Goal: Task Accomplishment & Management: Manage account settings

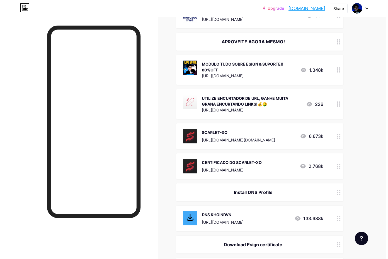
scroll to position [947, 0]
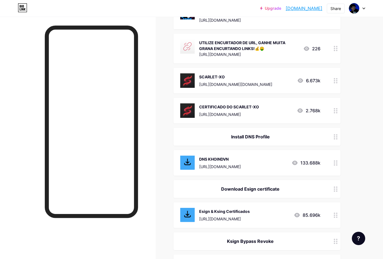
click at [228, 212] on div "Esign & Ksing Certificados" at bounding box center [224, 212] width 51 height 6
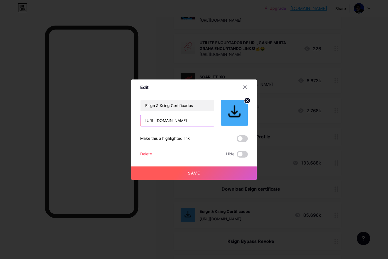
click at [194, 118] on input "[URL][DOMAIN_NAME]" at bounding box center [177, 120] width 74 height 11
drag, startPoint x: 143, startPoint y: 120, endPoint x: 384, endPoint y: 99, distance: 242.0
click at [383, 99] on div "Edit Content YouTube Play YouTube video without leaving your page. ADD Vimeo Pl…" at bounding box center [194, 129] width 388 height 259
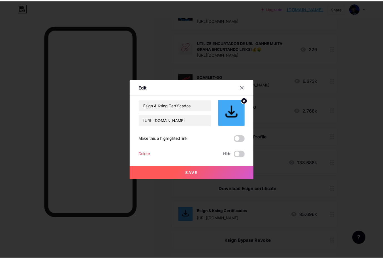
scroll to position [0, 0]
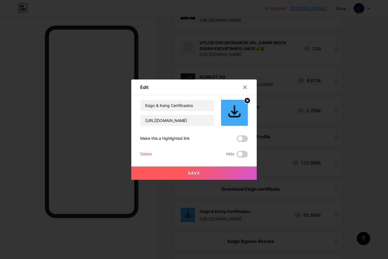
click at [210, 173] on button "Save" at bounding box center [193, 173] width 125 height 13
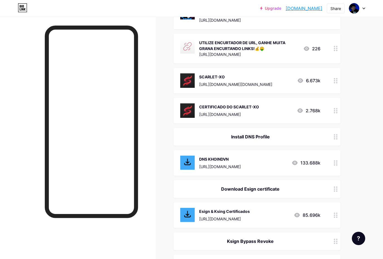
scroll to position [974, 0]
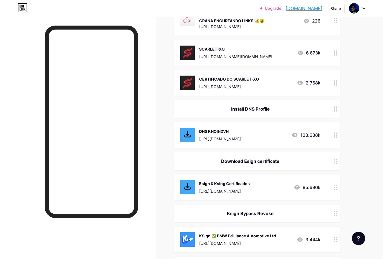
click at [241, 138] on div "[URL][DOMAIN_NAME]" at bounding box center [220, 139] width 42 height 6
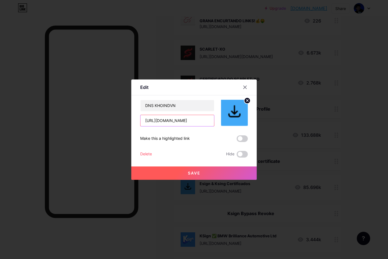
click at [176, 121] on input "[URL][DOMAIN_NAME]" at bounding box center [177, 120] width 74 height 11
paste input "[DOMAIN_NAME][URL]"
type input "[URL][DOMAIN_NAME]"
click at [243, 88] on icon at bounding box center [244, 87] width 3 height 3
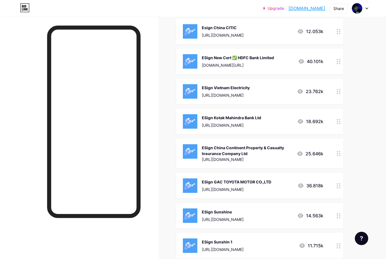
scroll to position [1865, 0]
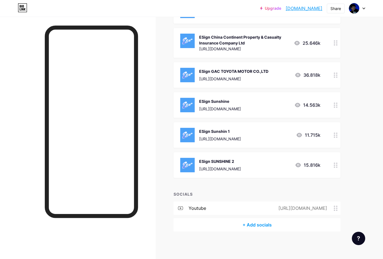
click at [234, 168] on div "[URL][DOMAIN_NAME]" at bounding box center [220, 169] width 42 height 6
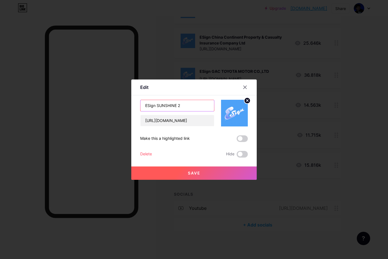
click at [193, 105] on input "ESign SUNSHINE 2" at bounding box center [177, 105] width 74 height 11
paste input "✅ BMW Brilliance Automotive Ltd"
type input "ESign ✅ BMW Brilliance Automotive Ltd"
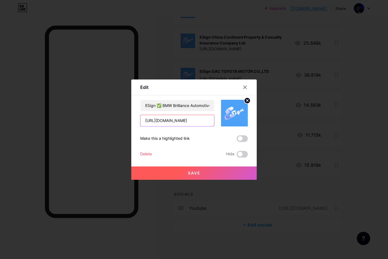
click at [182, 117] on input "[URL][DOMAIN_NAME]" at bounding box center [177, 120] width 74 height 11
paste input "[DOMAIN_NAME][URL]"
type input "[URL][DOMAIN_NAME]"
click at [201, 171] on button "Save" at bounding box center [193, 173] width 125 height 13
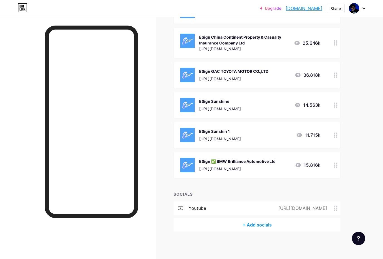
click at [240, 133] on div "ESign Sunshin 1" at bounding box center [220, 132] width 42 height 6
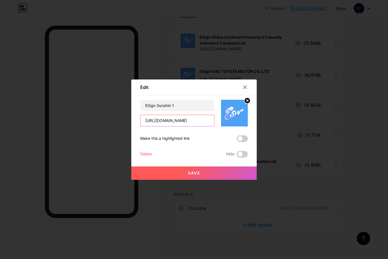
click at [170, 121] on input "[URL][DOMAIN_NAME]" at bounding box center [177, 120] width 74 height 11
drag, startPoint x: 178, startPoint y: 108, endPoint x: 82, endPoint y: 103, distance: 96.5
click at [82, 103] on div "Edit Content YouTube Play YouTube video without leaving your page. ADD Vimeo Pl…" at bounding box center [194, 129] width 388 height 259
paste input "Wuling Power Corporation"
type input "ESign Wuling Power Corporation"
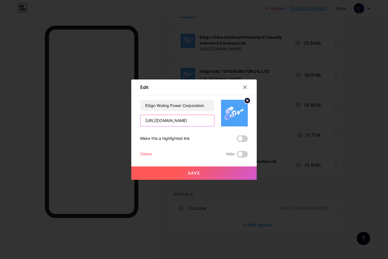
click at [155, 121] on input "[URL][DOMAIN_NAME]" at bounding box center [177, 120] width 74 height 11
paste input "[DOMAIN_NAME][URL]"
type input "[URL][DOMAIN_NAME]"
click at [197, 173] on span "Save" at bounding box center [194, 173] width 13 height 5
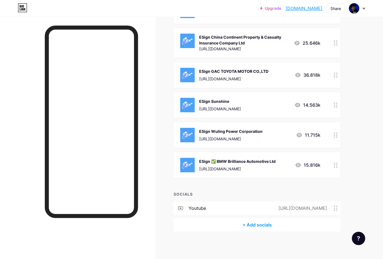
click at [228, 99] on div "ESign Sunshine" at bounding box center [220, 102] width 42 height 6
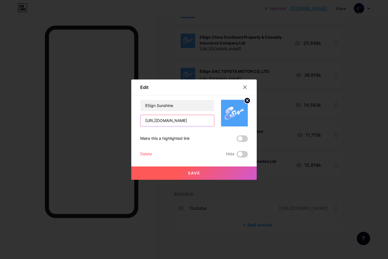
click at [180, 121] on input "[URL][DOMAIN_NAME]" at bounding box center [177, 120] width 74 height 11
paste input "[DOMAIN_NAME][URL]"
type input "[URL][DOMAIN_NAME]"
drag, startPoint x: 182, startPoint y: 106, endPoint x: -21, endPoint y: 95, distance: 203.8
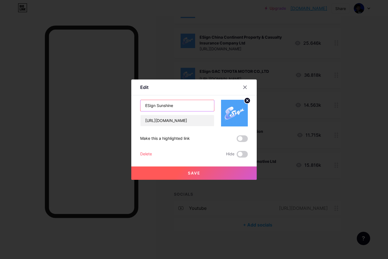
paste input "TCL household Appliance Marketing Co., LTD"
type input "ESign TCL household Appliance Marketing Co., LTD"
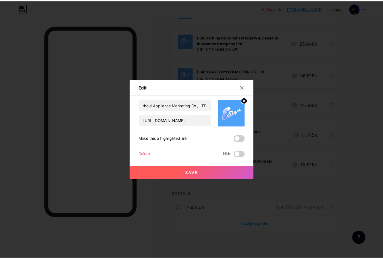
scroll to position [0, 0]
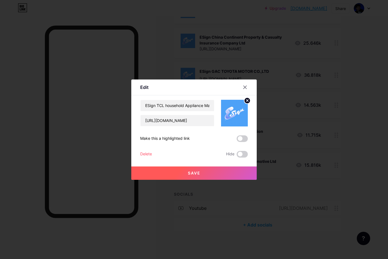
click at [194, 171] on span "Save" at bounding box center [194, 173] width 13 height 5
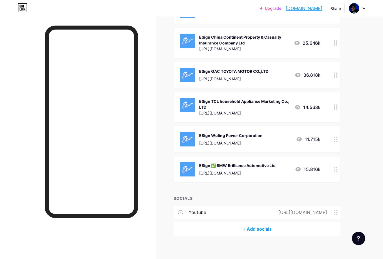
click at [240, 76] on div "[URL][DOMAIN_NAME]" at bounding box center [233, 79] width 69 height 6
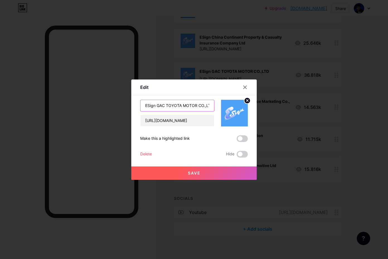
click at [169, 105] on input "ESign GAC TOYOTA MOTOR CO.,LTD" at bounding box center [177, 105] width 74 height 11
paste input "EEO Education ltd"
type input "ESign EEO Education ltd"
click at [181, 120] on input "[URL][DOMAIN_NAME]" at bounding box center [177, 120] width 74 height 11
paste input "[DOMAIN_NAME][URL]"
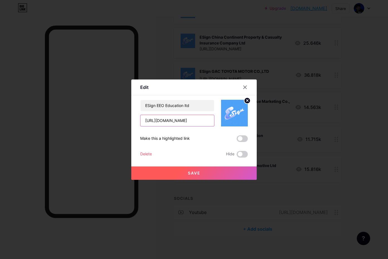
type input "[URL][DOMAIN_NAME]"
click at [188, 172] on span "Save" at bounding box center [194, 173] width 13 height 5
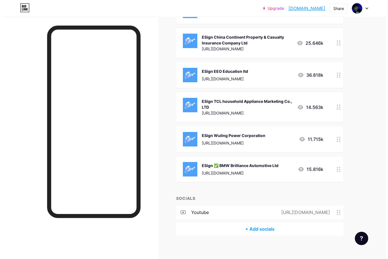
scroll to position [1837, 0]
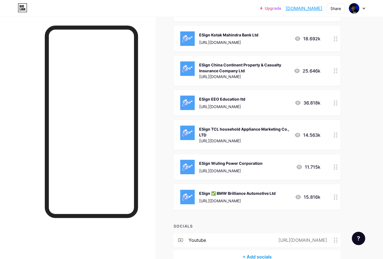
click at [254, 69] on div "ESign China Continent Property & Casualty Insurance Company Ltd" at bounding box center [244, 68] width 90 height 12
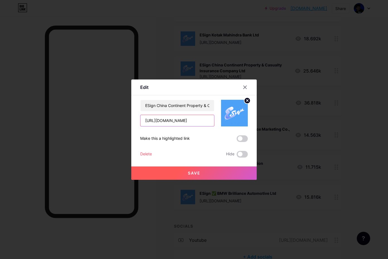
click at [176, 123] on input "[URL][DOMAIN_NAME]" at bounding box center [177, 120] width 74 height 11
paste input "[DOMAIN_NAME][URL]"
type input "[URL][DOMAIN_NAME]"
click at [190, 104] on input "ESign China Continent Property & Casualty Insurance Company Ltd" at bounding box center [177, 105] width 74 height 11
paste input "Railway Eryuan Engineering Group Co., Ltd."
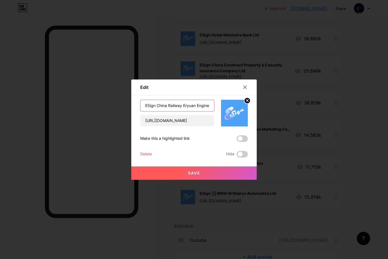
scroll to position [0, 38]
type input "ESign China Railway Eryuan Engineering Group Co., Ltd."
click at [217, 171] on button "Save" at bounding box center [193, 173] width 125 height 13
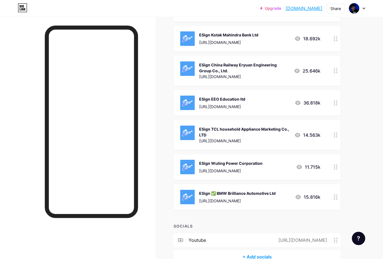
click at [231, 43] on div "[URL][DOMAIN_NAME]" at bounding box center [228, 43] width 59 height 6
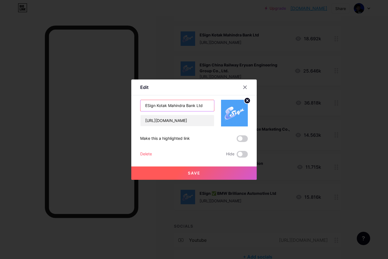
click at [175, 106] on input "ESign Kotak Mahindra Bank Ltd" at bounding box center [177, 105] width 74 height 11
paste input "NREH ESTATE INFORMATION TECHNOLOGY CO.,LTD"
type input "ESign NREH ESTATE INFORMATION TECHNOLOGY CO.,LTD"
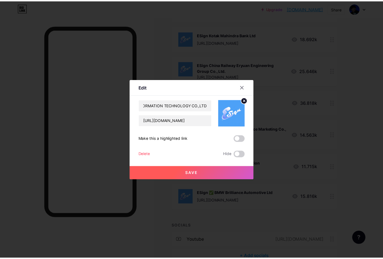
scroll to position [0, 0]
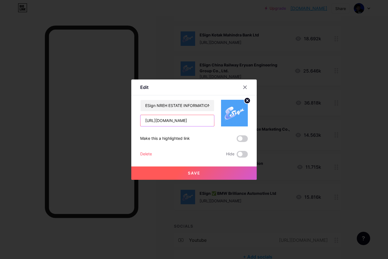
click at [172, 124] on input "[URL][DOMAIN_NAME]" at bounding box center [177, 120] width 74 height 11
paste input "[DOMAIN_NAME][URL]"
type input "[URL][DOMAIN_NAME]"
click at [188, 175] on span "Save" at bounding box center [194, 173] width 13 height 5
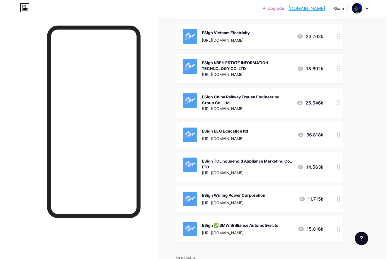
scroll to position [1781, 0]
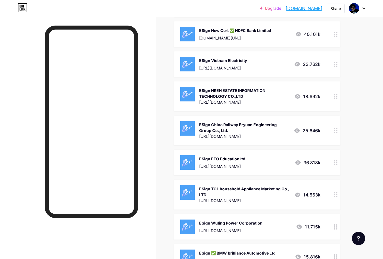
click at [238, 70] on div "[URL][DOMAIN_NAME]" at bounding box center [223, 68] width 48 height 6
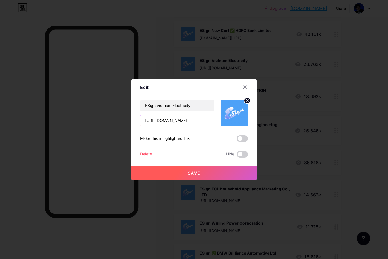
click at [195, 122] on input "[URL][DOMAIN_NAME]" at bounding box center [177, 120] width 74 height 11
paste input "[DOMAIN_NAME][URL]"
type input "[URL][DOMAIN_NAME]"
drag, startPoint x: 190, startPoint y: 107, endPoint x: -46, endPoint y: 75, distance: 238.5
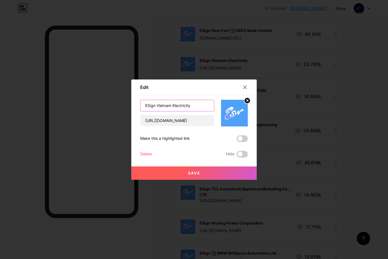
paste input "NREH ESTATE INFORMATION TECHNOLOGY CO.,LTD"
type input "ESign NREH ESTATE INFORMATION TECHNOLOGY CO.,LTD"
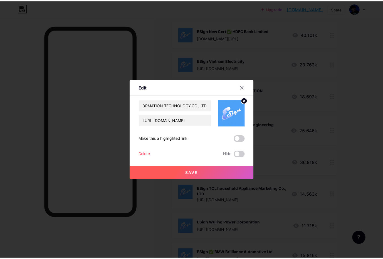
scroll to position [0, 0]
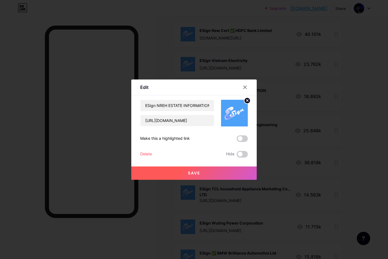
click at [186, 169] on button "Save" at bounding box center [193, 173] width 125 height 13
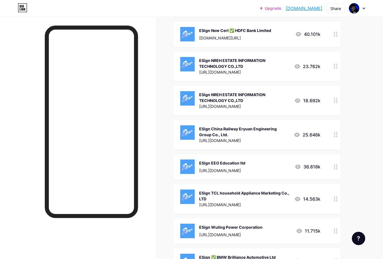
click at [241, 66] on div "ESign NREH ESTATE INFORMATION TECHNOLOGY CO.,LTD" at bounding box center [244, 64] width 90 height 12
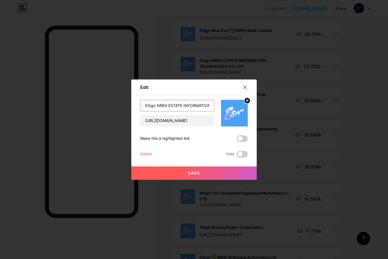
click at [190, 102] on input "ESign NREH ESTATE INFORMATION TECHNOLOGY CO.,LTD" at bounding box center [177, 105] width 74 height 11
paste input "Beijing Esensoft Co., Ltd"
type input "ESign Beijing Esensoft Co., Ltd"
click at [193, 122] on input "[URL][DOMAIN_NAME]" at bounding box center [177, 120] width 74 height 11
paste input "8FnyqEjs"
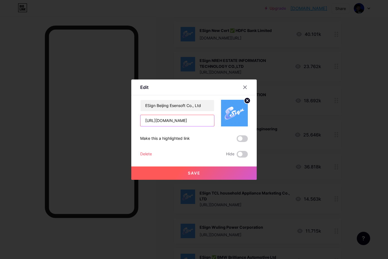
type input "[URL][DOMAIN_NAME]"
click at [214, 170] on button "Save" at bounding box center [193, 173] width 125 height 13
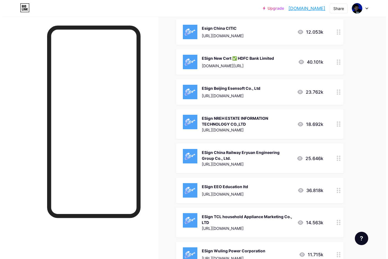
scroll to position [1726, 0]
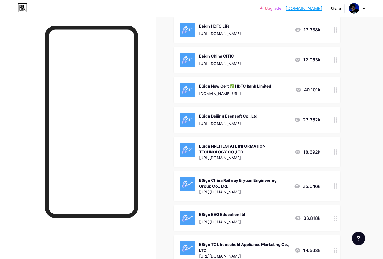
click at [237, 90] on div "ESign New Cert ✅ HDFC Bank Limited [DOMAIN_NAME][URL]" at bounding box center [235, 90] width 72 height 14
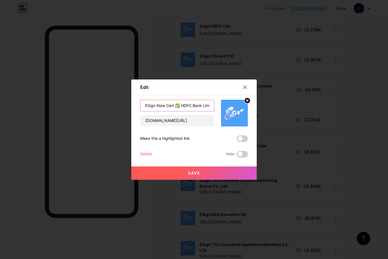
click at [180, 108] on input "ESign New Cert ✅ HDFC Bank Limited" at bounding box center [177, 105] width 74 height 11
paste input "CHIBA INSTITUTE OF TECHNOLOGY"
type input "ESign CHIBA INSTITUTE OF TECHNOLOGY"
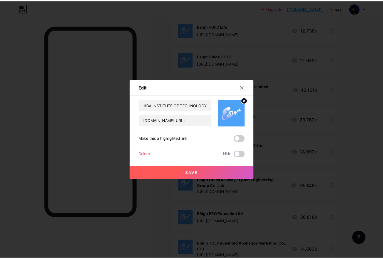
scroll to position [0, 0]
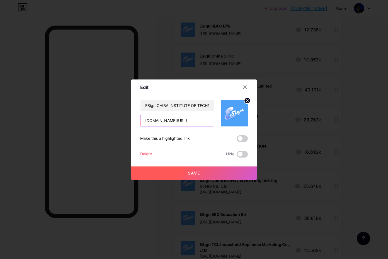
drag, startPoint x: 199, startPoint y: 123, endPoint x: -52, endPoint y: 95, distance: 251.9
paste input "[URL][DOMAIN_NAME]"
type input "[URL][DOMAIN_NAME]"
click at [188, 173] on span "Save" at bounding box center [194, 173] width 13 height 5
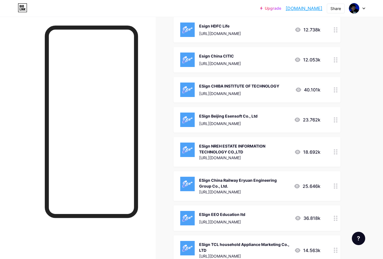
scroll to position [1670, 0]
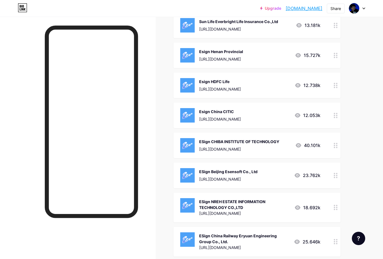
click at [229, 117] on div "[URL][DOMAIN_NAME]" at bounding box center [220, 119] width 42 height 6
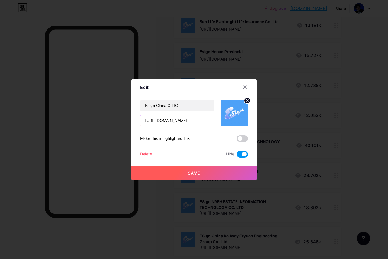
click at [189, 122] on input "[URL][DOMAIN_NAME]" at bounding box center [177, 120] width 74 height 11
click at [174, 118] on input "[URL][DOMAIN_NAME]" at bounding box center [177, 120] width 74 height 11
paste input "[DOMAIN_NAME][URL]"
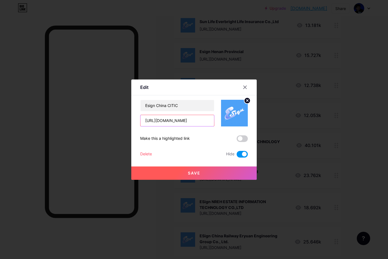
type input "[URL][DOMAIN_NAME]"
drag, startPoint x: 169, startPoint y: 106, endPoint x: 13, endPoint y: 98, distance: 156.4
paste input "Sign VIETTEL GROUP"
type input "ESign VIETTEL GROUP"
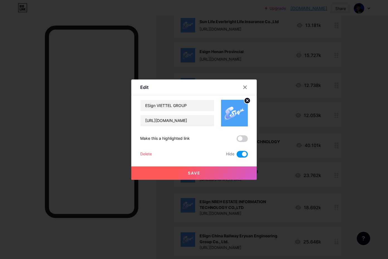
click at [181, 169] on button "Save" at bounding box center [193, 173] width 125 height 13
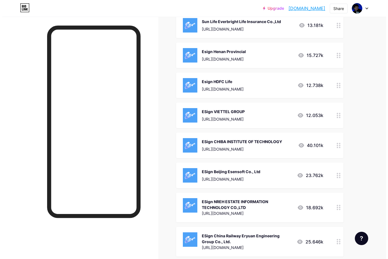
scroll to position [1586, 0]
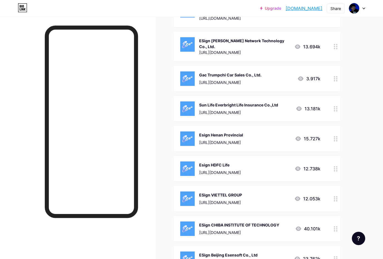
click at [239, 171] on div "[URL][DOMAIN_NAME]" at bounding box center [220, 173] width 42 height 6
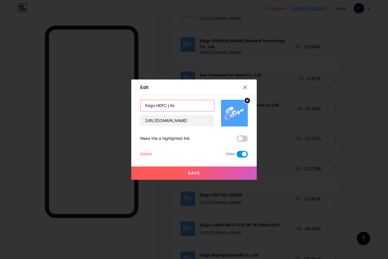
drag, startPoint x: 197, startPoint y: 108, endPoint x: 19, endPoint y: 87, distance: 178.6
click at [17, 88] on div "Edit Content YouTube Play YouTube video without leaving your page. ADD Vimeo Pl…" at bounding box center [194, 129] width 388 height 259
paste input "Sign VIETNAM JOINT STOCK COMMERCIAL BANK FOR INDUSTRY AND TRADE"
type input "ESign VIETNAM JOINT STOCK COMMERCIAL BANK FOR INDUSTRY AND TRADE"
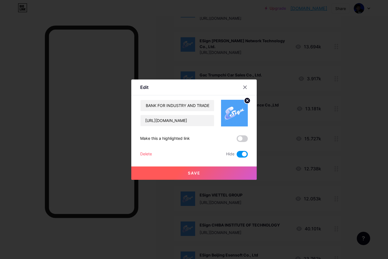
scroll to position [0, 0]
click at [171, 124] on input "[URL][DOMAIN_NAME]" at bounding box center [177, 120] width 74 height 11
paste input "[DOMAIN_NAME][URL]"
type input "[URL][DOMAIN_NAME]"
click at [195, 175] on span "Save" at bounding box center [194, 173] width 13 height 5
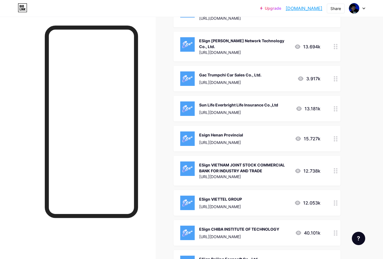
click at [243, 140] on div "[URL][DOMAIN_NAME]" at bounding box center [221, 143] width 44 height 6
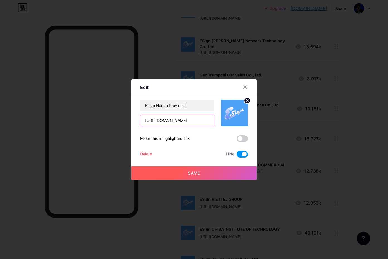
click at [177, 124] on input "[URL][DOMAIN_NAME]" at bounding box center [177, 120] width 74 height 11
click at [182, 106] on input "Esign Henan Provincial" at bounding box center [177, 105] width 74 height 11
click at [185, 107] on input "Esign Henan Provincial" at bounding box center [177, 105] width 74 height 11
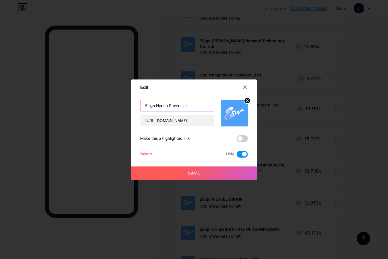
click at [185, 107] on input "Esign Henan Provincial" at bounding box center [177, 105] width 74 height 11
paste input "[URL][DOMAIN_NAME]"
type input "[URL][DOMAIN_NAME]"
click at [194, 121] on input "[URL][DOMAIN_NAME]" at bounding box center [177, 120] width 74 height 11
paste input "[URL][DOMAIN_NAME]"
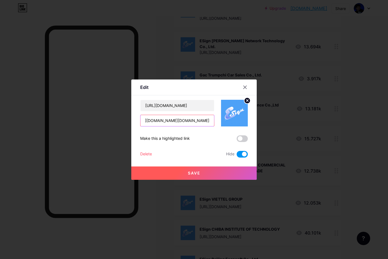
paste input "[URL][DOMAIN_NAME]"
paste input "[DOMAIN_NAME][URL]"
type input "[URL][DOMAIN_NAME]"
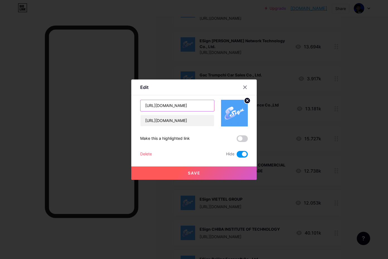
drag, startPoint x: 194, startPoint y: 108, endPoint x: -57, endPoint y: 60, distance: 255.4
paste input "ESign ✅ BMW Brilliance Automotive Ltd"
type input "ESign ✅ BMW Brilliance Automotive Ltd"
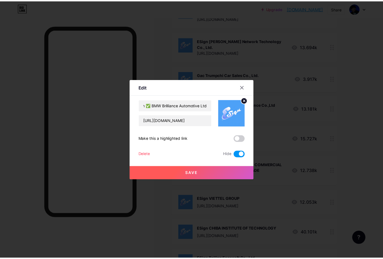
scroll to position [0, 0]
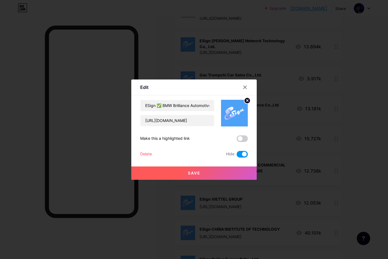
click at [198, 173] on span "Save" at bounding box center [194, 173] width 13 height 5
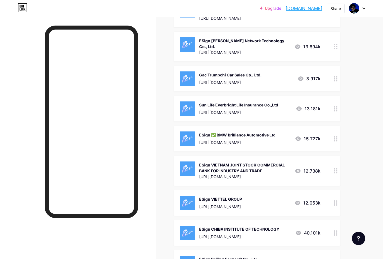
click at [242, 46] on div "ESign [PERSON_NAME] Network Technology Co., Ltd." at bounding box center [244, 44] width 91 height 12
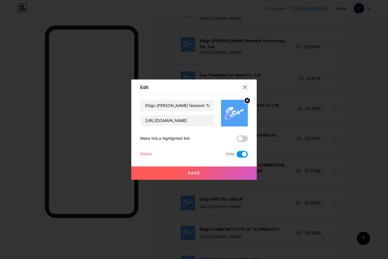
click at [243, 91] on div at bounding box center [245, 87] width 10 height 10
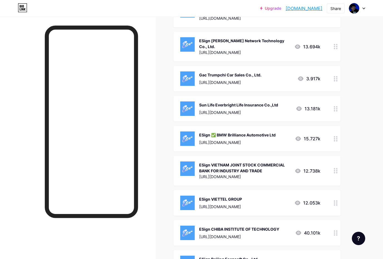
click at [239, 133] on div "ESign ✅ BMW Brilliance Automotive Ltd" at bounding box center [237, 135] width 77 height 6
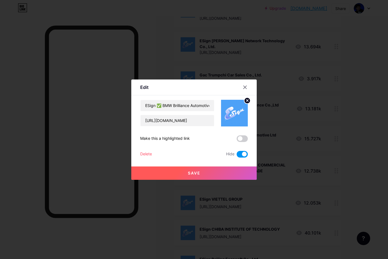
click at [239, 154] on span at bounding box center [241, 154] width 11 height 7
click at [236, 156] on input "checkbox" at bounding box center [236, 156] width 0 height 0
click at [208, 172] on button "Save" at bounding box center [193, 173] width 125 height 13
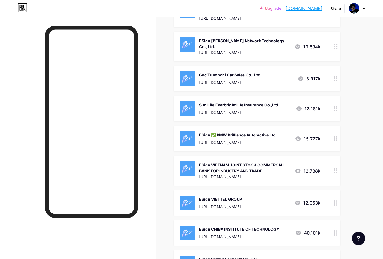
click at [246, 165] on div "ESign VIETNAM JOINT STOCK COMMERCIAL BANK FOR INDUSTRY AND TRADE" at bounding box center [244, 168] width 91 height 12
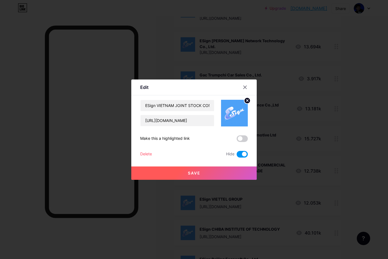
click at [239, 155] on span at bounding box center [241, 154] width 11 height 7
click at [236, 156] on input "checkbox" at bounding box center [236, 156] width 0 height 0
click at [206, 173] on button "Save" at bounding box center [193, 173] width 125 height 13
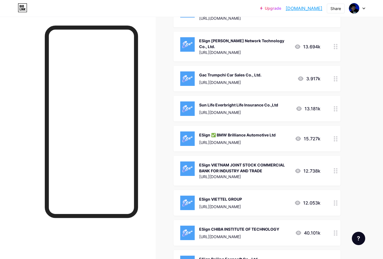
click at [240, 203] on div "ESign VIETTEL GROUP [URL][DOMAIN_NAME]" at bounding box center [220, 203] width 43 height 14
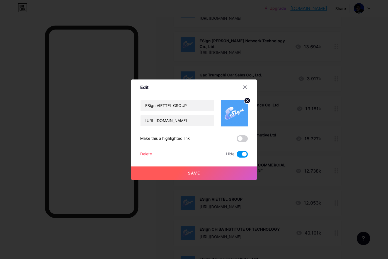
click at [244, 154] on span at bounding box center [241, 154] width 11 height 7
click at [236, 156] on input "checkbox" at bounding box center [236, 156] width 0 height 0
click at [226, 177] on button "Save" at bounding box center [193, 173] width 125 height 13
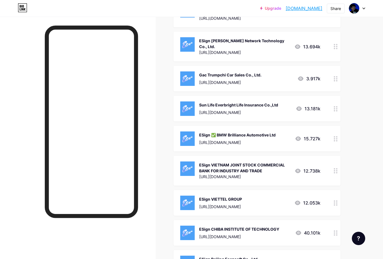
scroll to position [1642, 0]
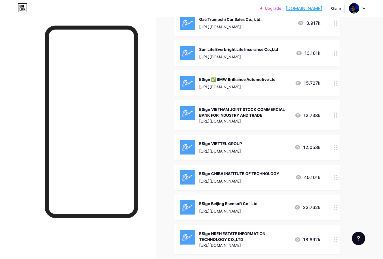
click at [246, 173] on div "ESign CHIBA INSTITUTE OF TECHNOLOGY" at bounding box center [239, 174] width 80 height 6
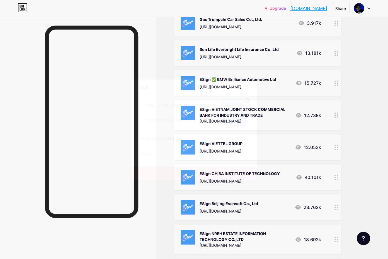
click at [243, 89] on icon at bounding box center [245, 87] width 4 height 4
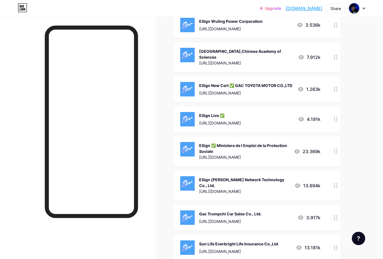
scroll to position [1336, 0]
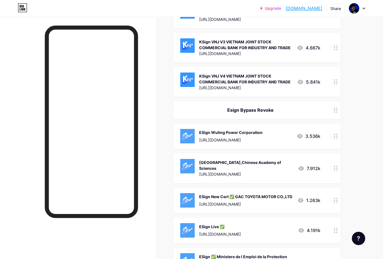
click at [238, 140] on div "[URL][DOMAIN_NAME]" at bounding box center [230, 140] width 63 height 6
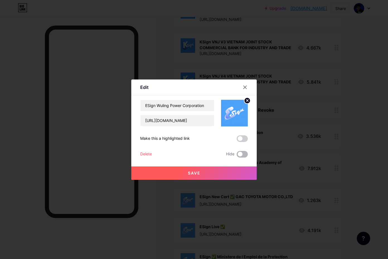
click at [242, 155] on span at bounding box center [241, 154] width 11 height 7
click at [236, 156] on input "checkbox" at bounding box center [236, 156] width 0 height 0
click at [212, 170] on button "Save" at bounding box center [193, 173] width 125 height 13
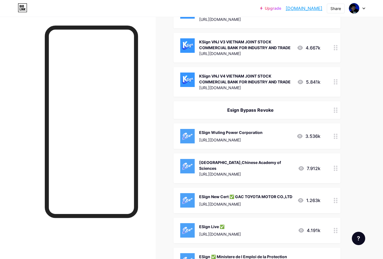
click at [265, 171] on div "[GEOGRAPHIC_DATA],Chinese Academy of Sciences" at bounding box center [246, 166] width 94 height 12
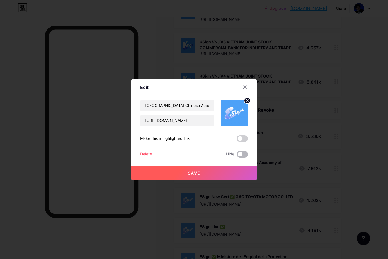
click at [243, 157] on span at bounding box center [241, 154] width 11 height 7
click at [236, 156] on input "checkbox" at bounding box center [236, 156] width 0 height 0
click at [207, 171] on button "Save" at bounding box center [193, 173] width 125 height 13
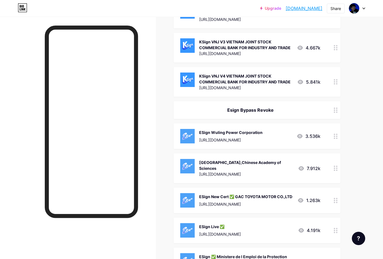
click at [245, 202] on div "[URL][DOMAIN_NAME]" at bounding box center [245, 205] width 93 height 6
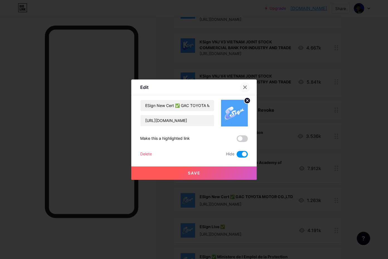
click at [244, 86] on icon at bounding box center [244, 87] width 3 height 3
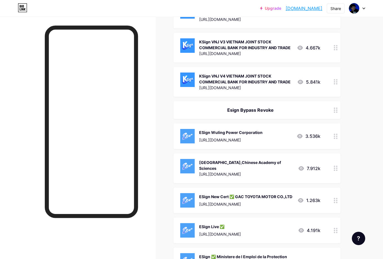
scroll to position [1419, 0]
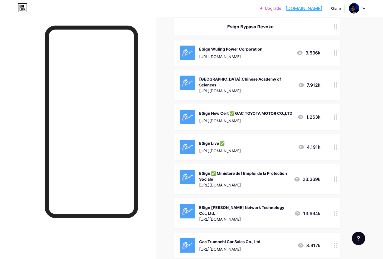
click at [241, 151] on div "[URL][DOMAIN_NAME]" at bounding box center [220, 151] width 42 height 6
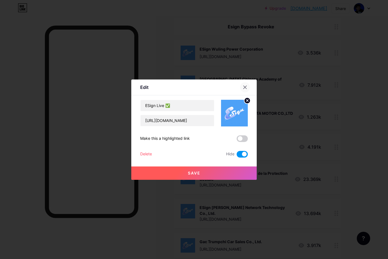
click at [243, 88] on icon at bounding box center [245, 87] width 4 height 4
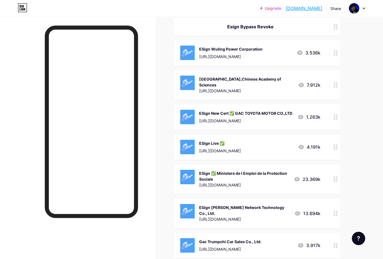
click at [231, 211] on div "ESign [PERSON_NAME] Network Technology Co., Ltd." at bounding box center [244, 211] width 91 height 12
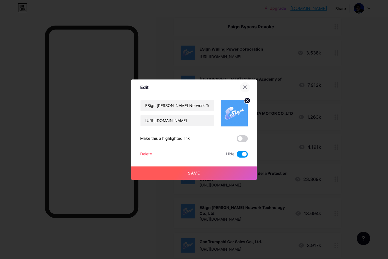
click at [241, 85] on div at bounding box center [245, 87] width 10 height 10
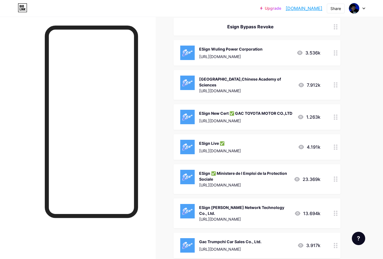
scroll to position [1503, 0]
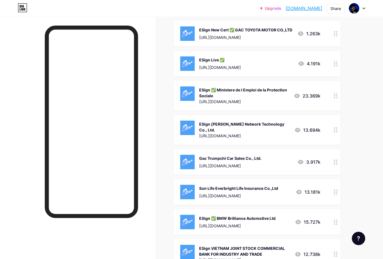
click at [247, 165] on div "[URL][DOMAIN_NAME]" at bounding box center [230, 166] width 62 height 6
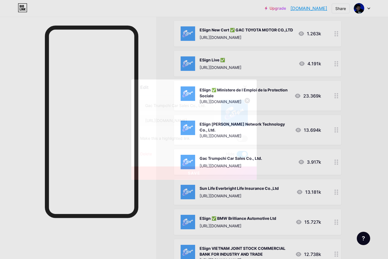
click at [243, 90] on div at bounding box center [245, 87] width 10 height 10
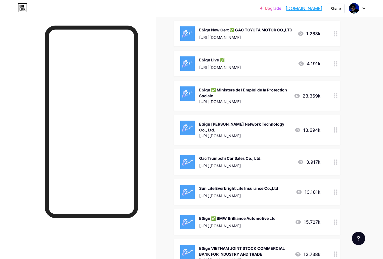
click at [249, 224] on div "[URL][DOMAIN_NAME]" at bounding box center [237, 226] width 77 height 6
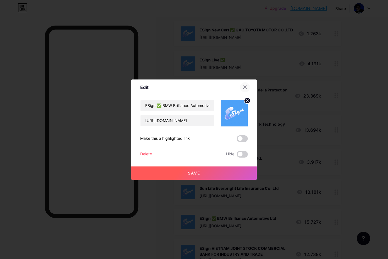
click at [244, 87] on icon at bounding box center [245, 87] width 4 height 4
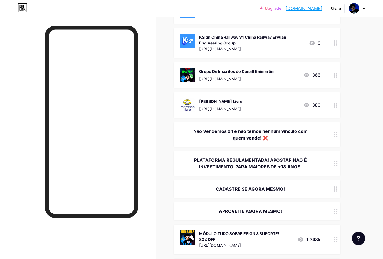
scroll to position [723, 0]
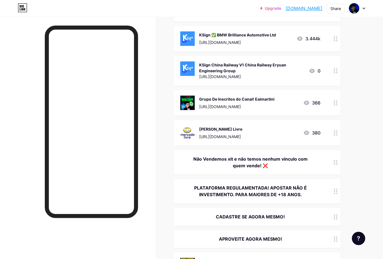
drag, startPoint x: 330, startPoint y: 132, endPoint x: 334, endPoint y: 92, distance: 40.5
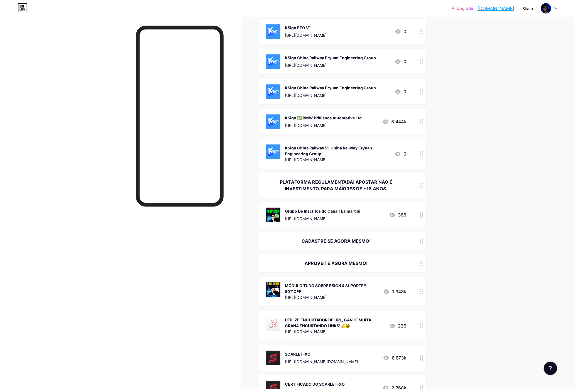
scroll to position [877, 0]
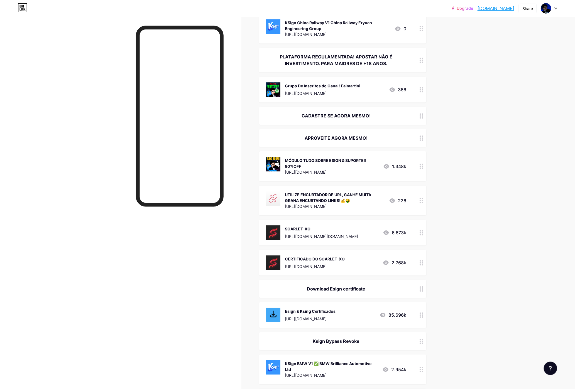
drag, startPoint x: 419, startPoint y: 287, endPoint x: 413, endPoint y: 281, distance: 8.3
click at [383, 259] on div "Download Esign certificate" at bounding box center [342, 289] width 167 height 18
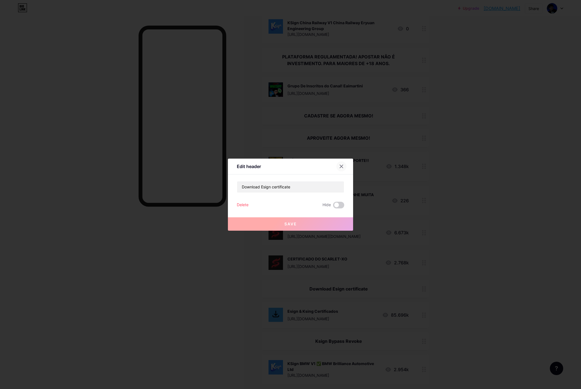
click at [340, 166] on icon at bounding box center [341, 166] width 3 height 3
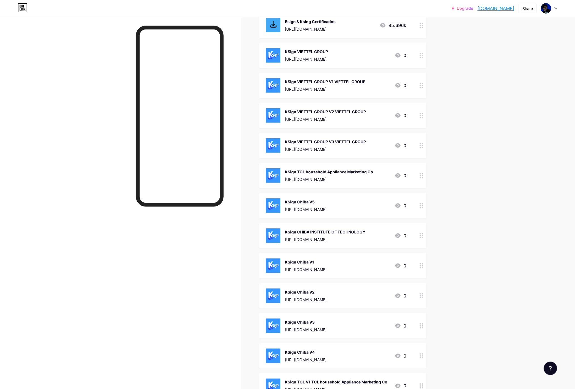
scroll to position [42, 0]
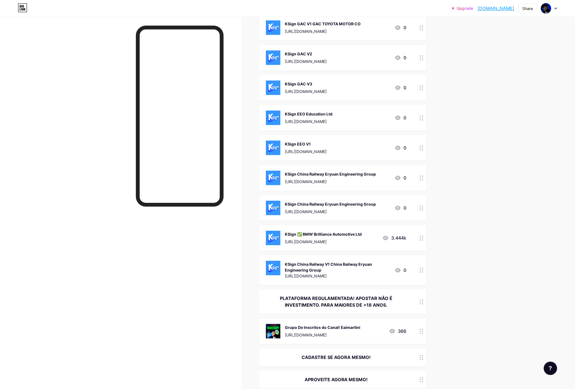
scroll to position [961, 0]
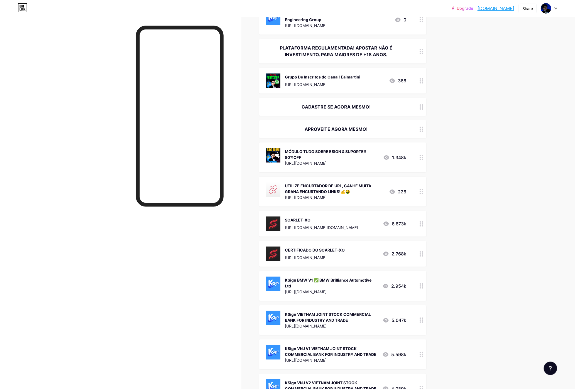
click at [383, 78] on circle at bounding box center [422, 78] width 1 height 1
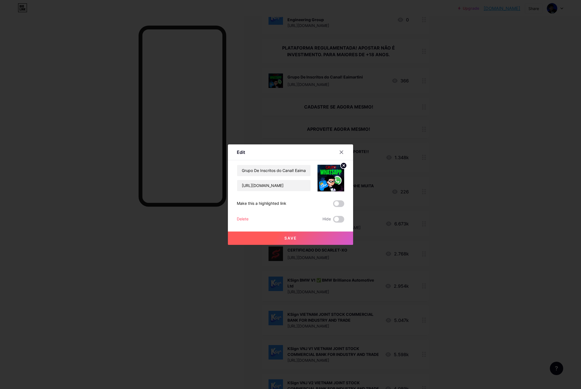
click at [239, 220] on div "Delete" at bounding box center [243, 219] width 12 height 7
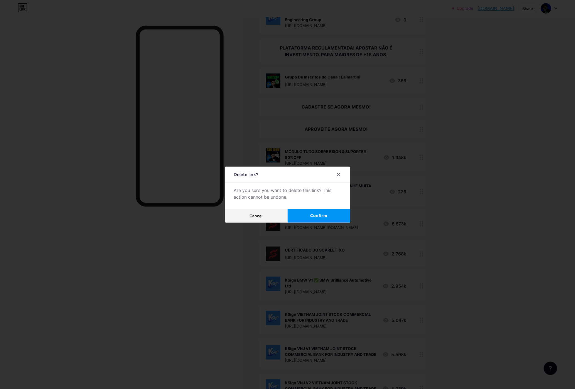
click at [298, 215] on button "Confirm" at bounding box center [319, 215] width 63 height 13
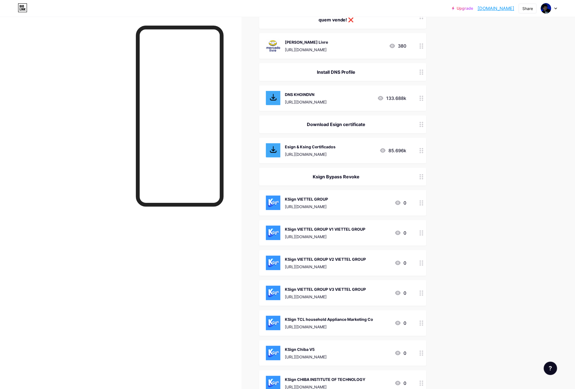
scroll to position [0, 0]
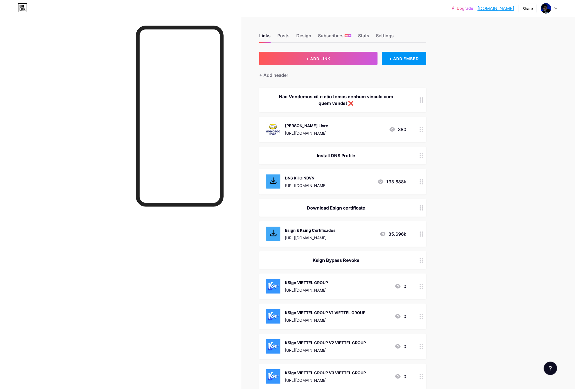
click at [383, 8] on link "[DOMAIN_NAME]" at bounding box center [495, 8] width 37 height 7
